Goal: Communication & Community: Connect with others

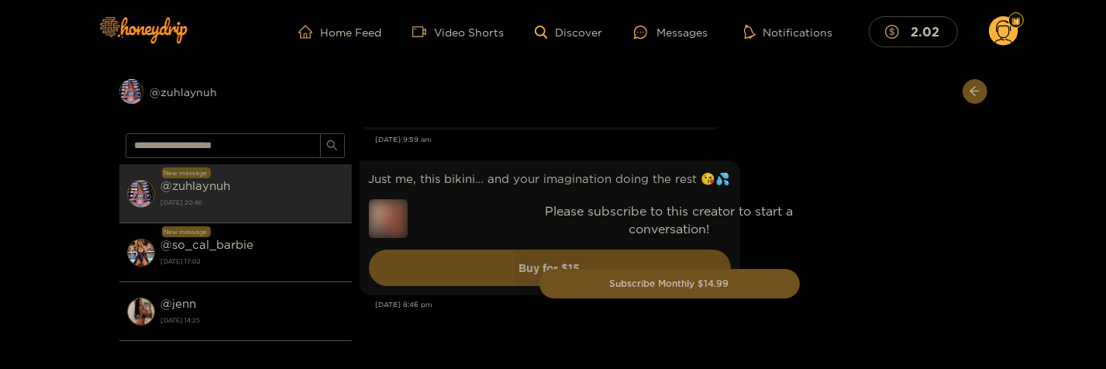
scroll to position [6003, 0]
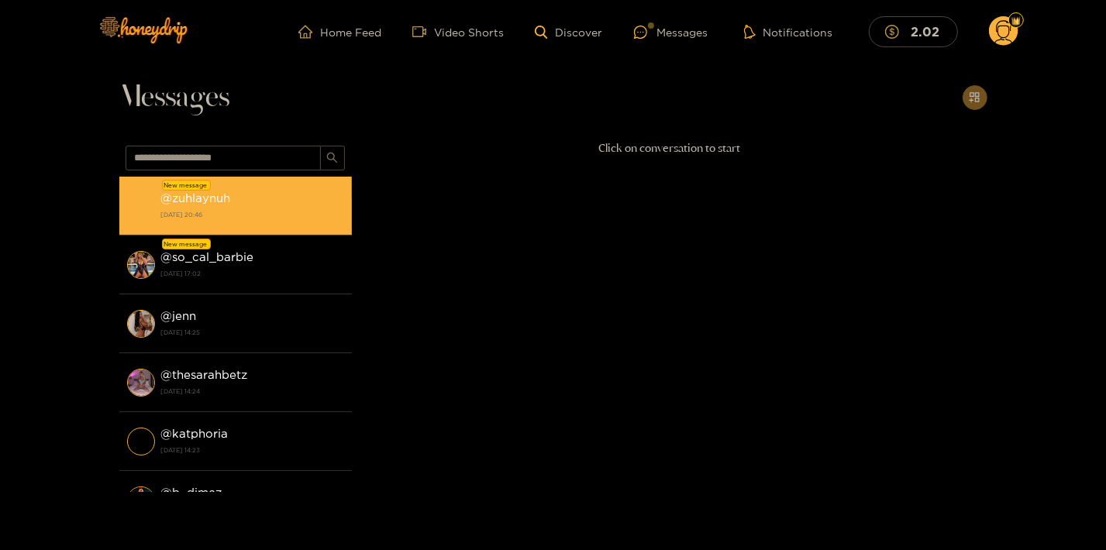
click at [236, 184] on li "New message @ zuhlaynuh 23 August 2025 20:46" at bounding box center [235, 206] width 233 height 59
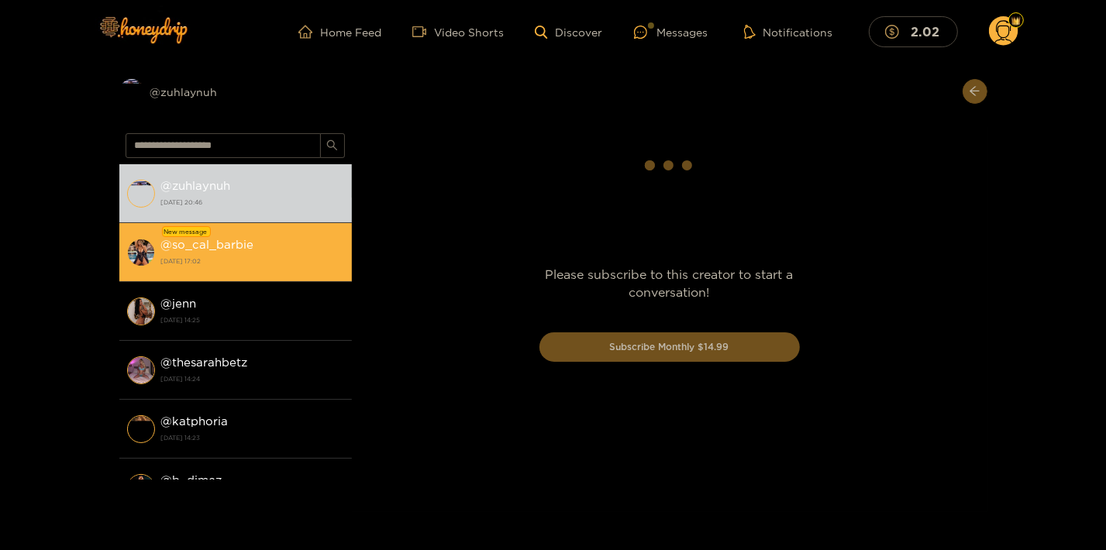
click at [241, 247] on strong "@ so_cal_barbie" at bounding box center [207, 244] width 93 height 13
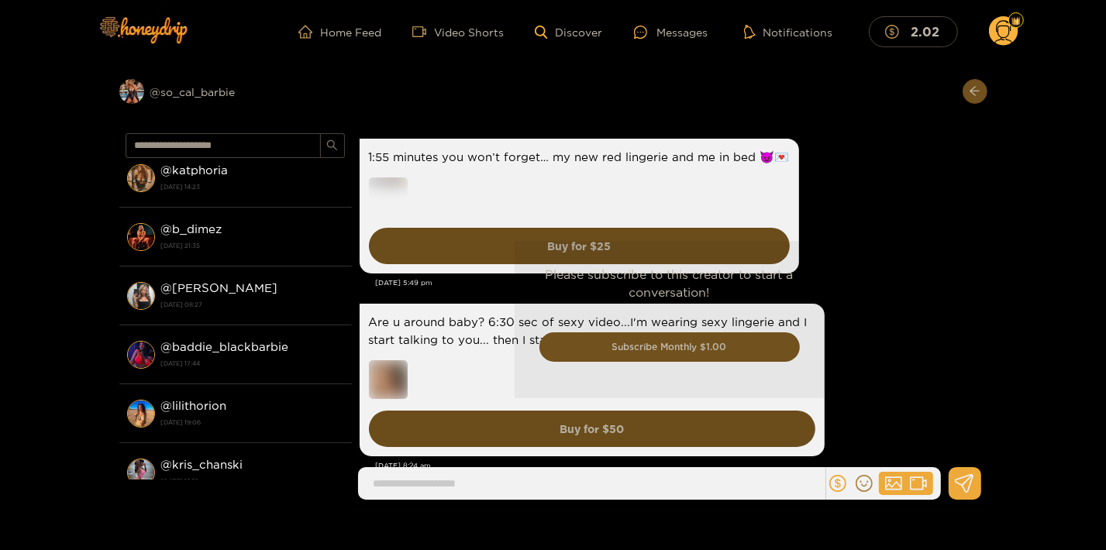
scroll to position [2166, 0]
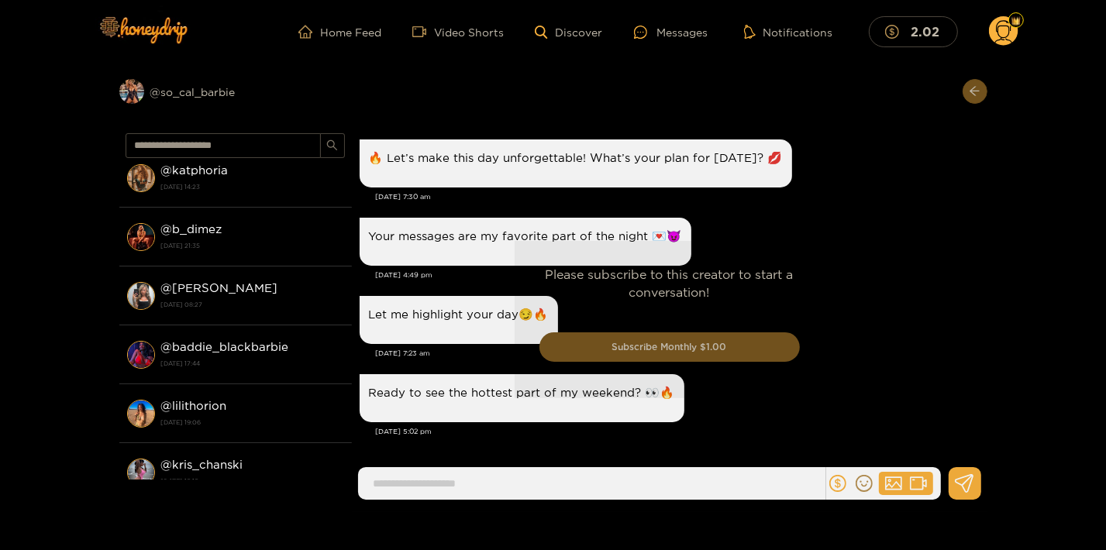
click at [250, 298] on strong "[DATE] 08:27" at bounding box center [252, 305] width 183 height 14
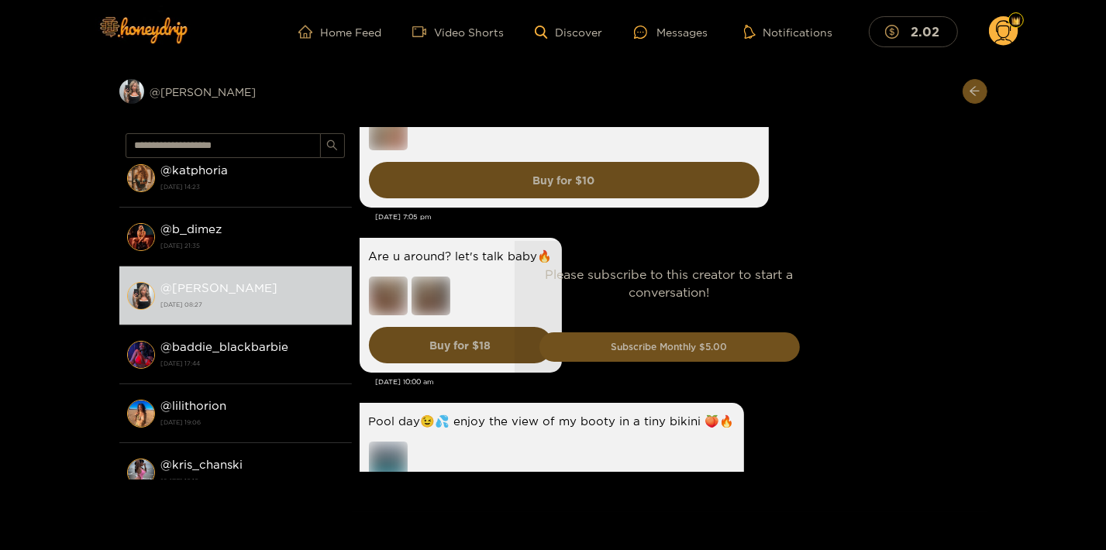
scroll to position [1794, 0]
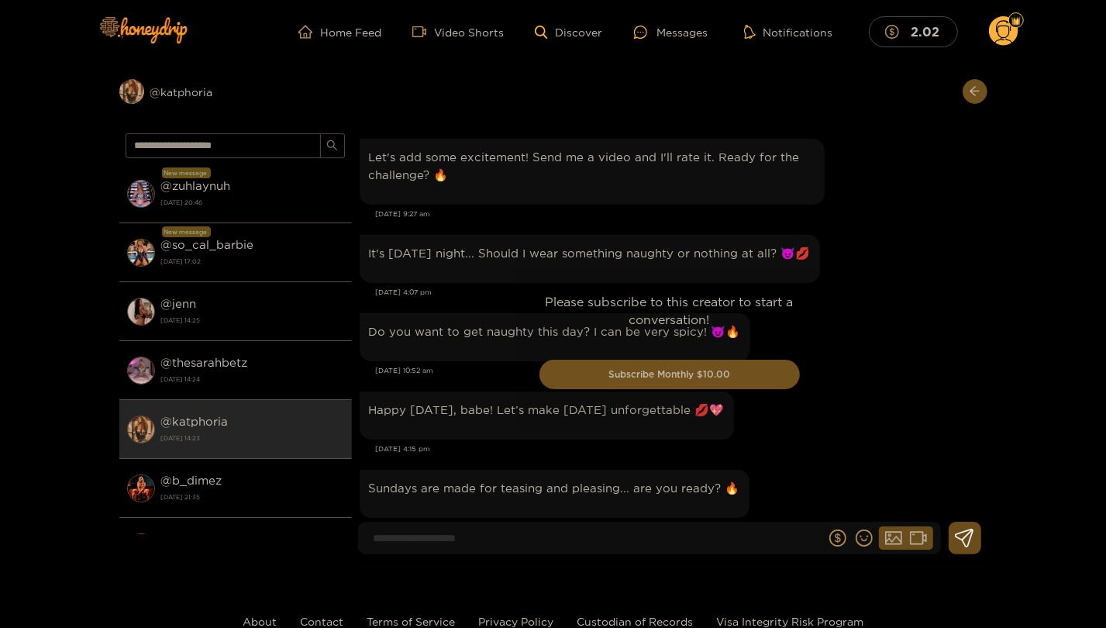
scroll to position [1913, 0]
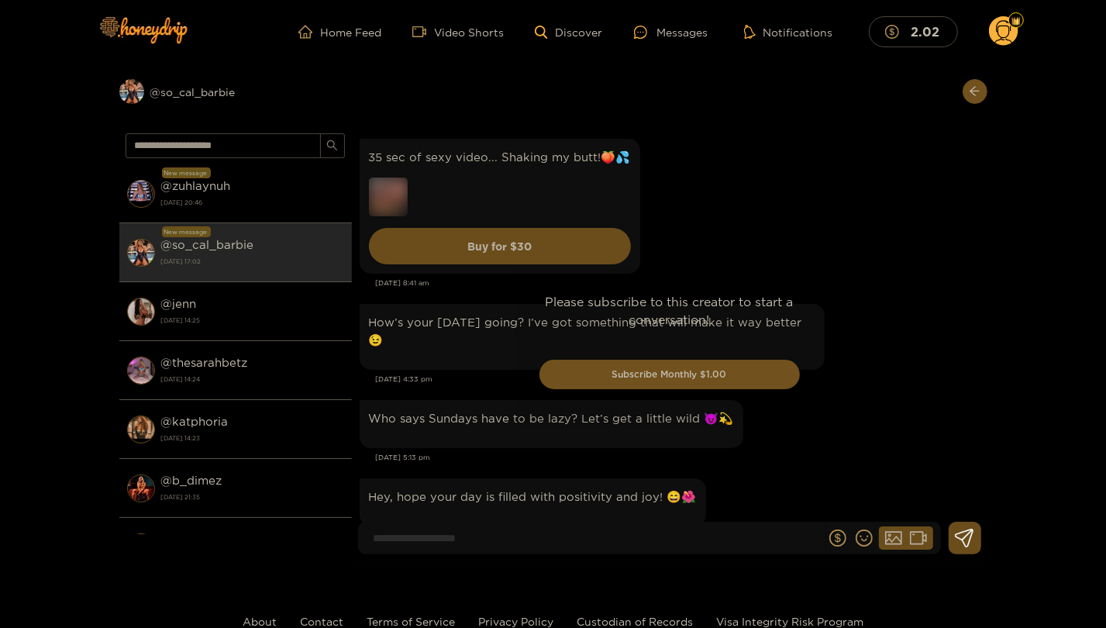
scroll to position [3209, 0]
